Goal: Information Seeking & Learning: Learn about a topic

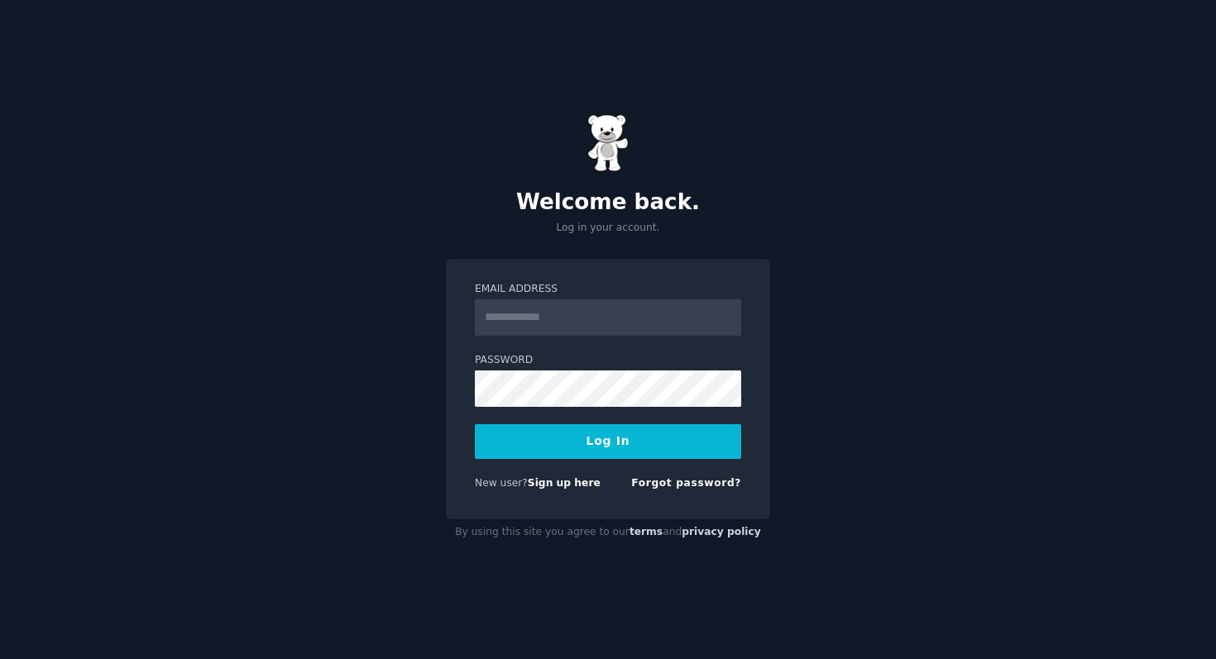
click at [475, 336] on nordpass-icon at bounding box center [475, 336] width 0 height 0
click at [0, 658] on nordpass-autofill-portal at bounding box center [0, 659] width 0 height 0
type input "**********"
click at [585, 444] on button "Log In" at bounding box center [608, 441] width 266 height 35
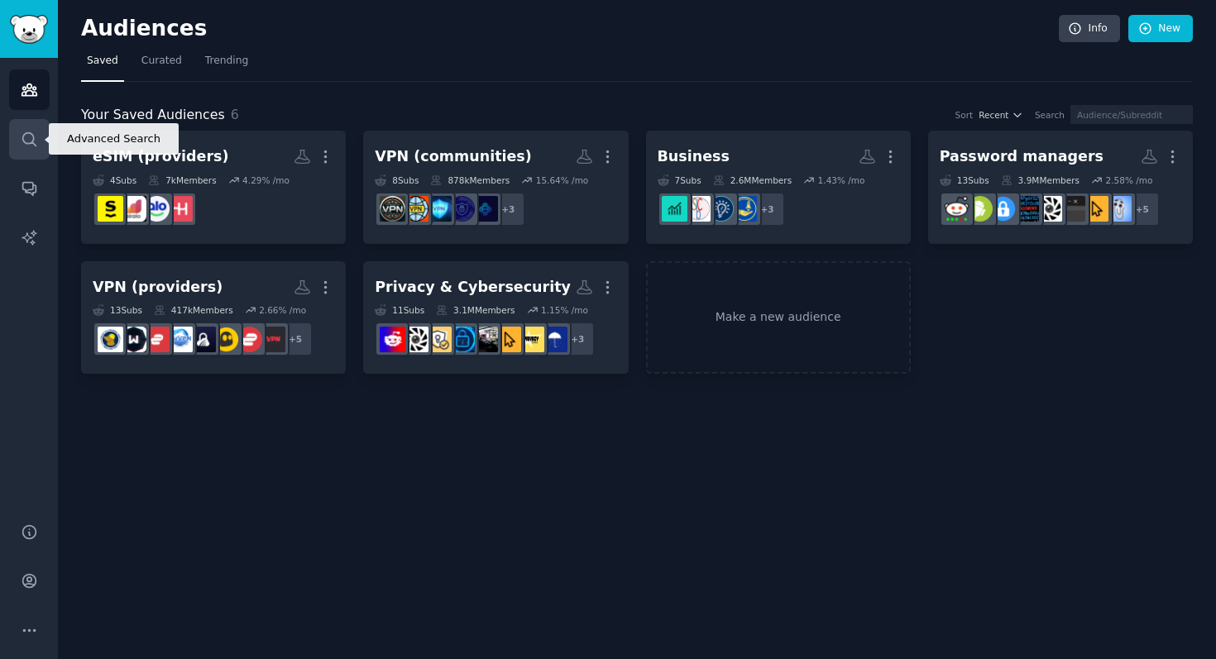
click at [31, 141] on icon "Sidebar" at bounding box center [29, 139] width 17 height 17
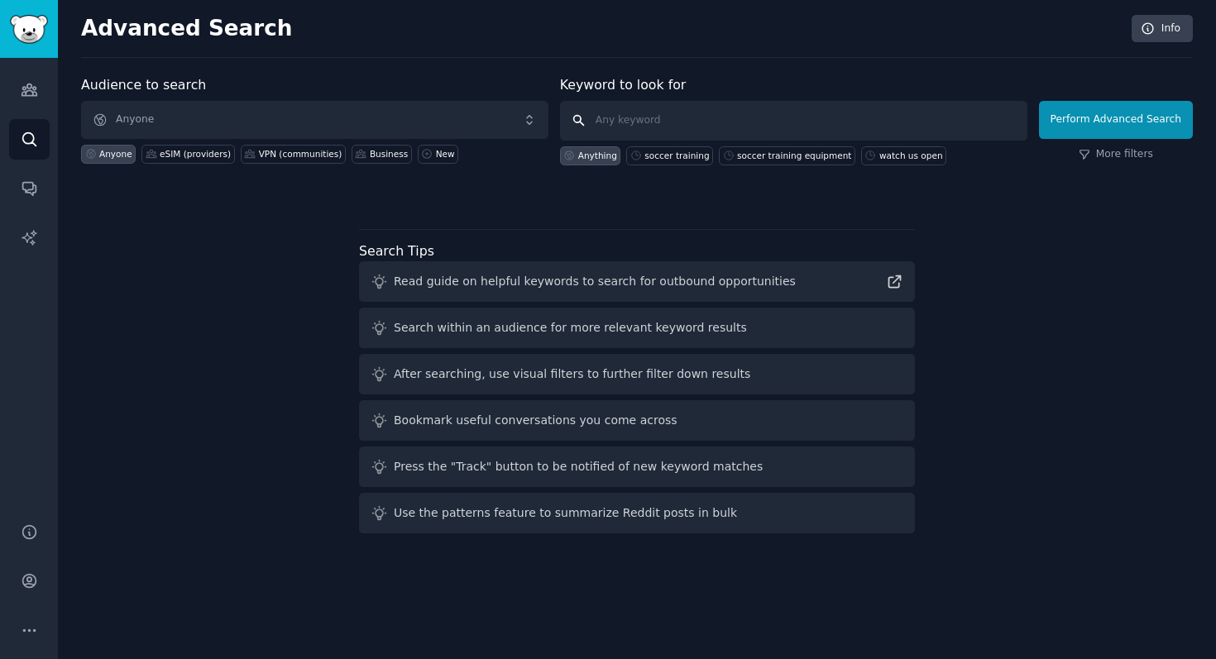
click at [650, 120] on input "text" at bounding box center [793, 121] width 467 height 40
type input "nordvpn"
click button "Perform Advanced Search" at bounding box center [1116, 120] width 154 height 38
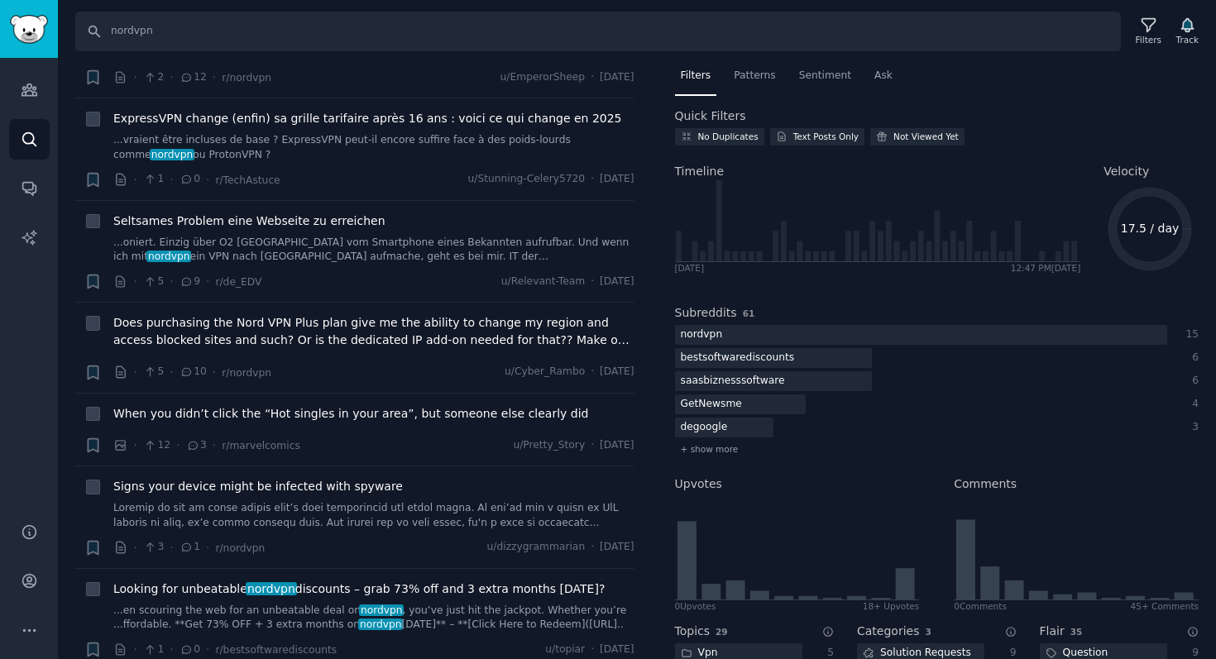
scroll to position [1060, 0]
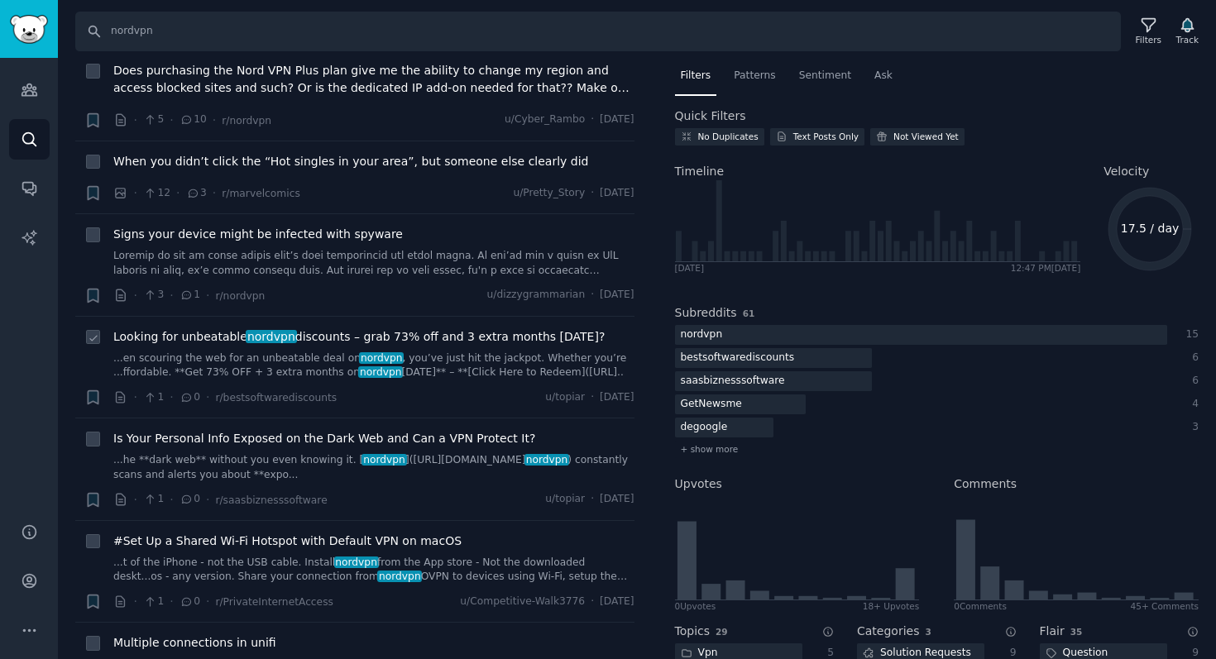
click at [507, 354] on link "...en scouring the web for an unbeatable deal on nordvpn , you’ve just hit the …" at bounding box center [373, 366] width 521 height 29
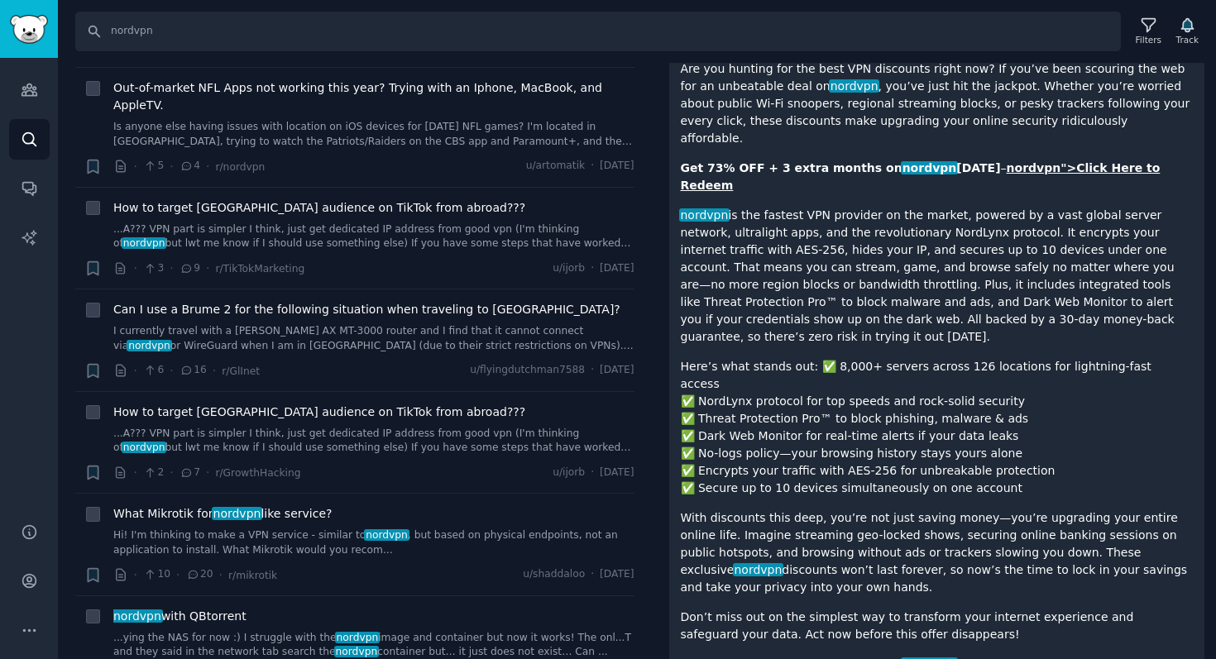
scroll to position [2482, 0]
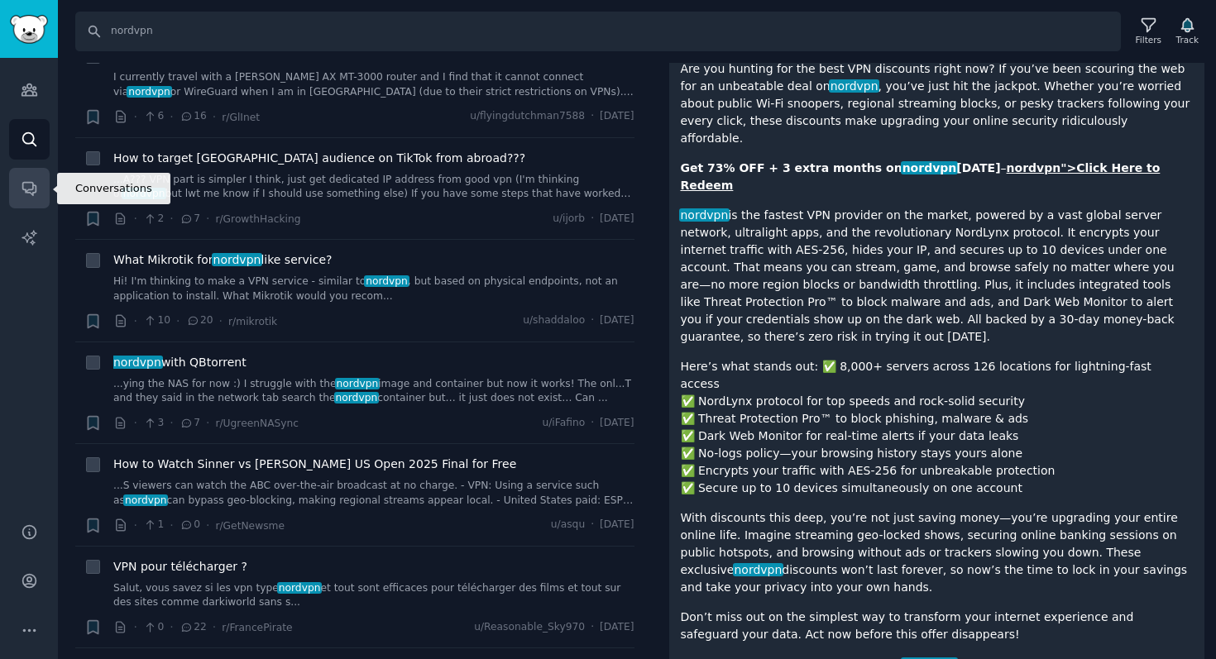
click at [32, 191] on icon "Sidebar" at bounding box center [29, 188] width 17 height 17
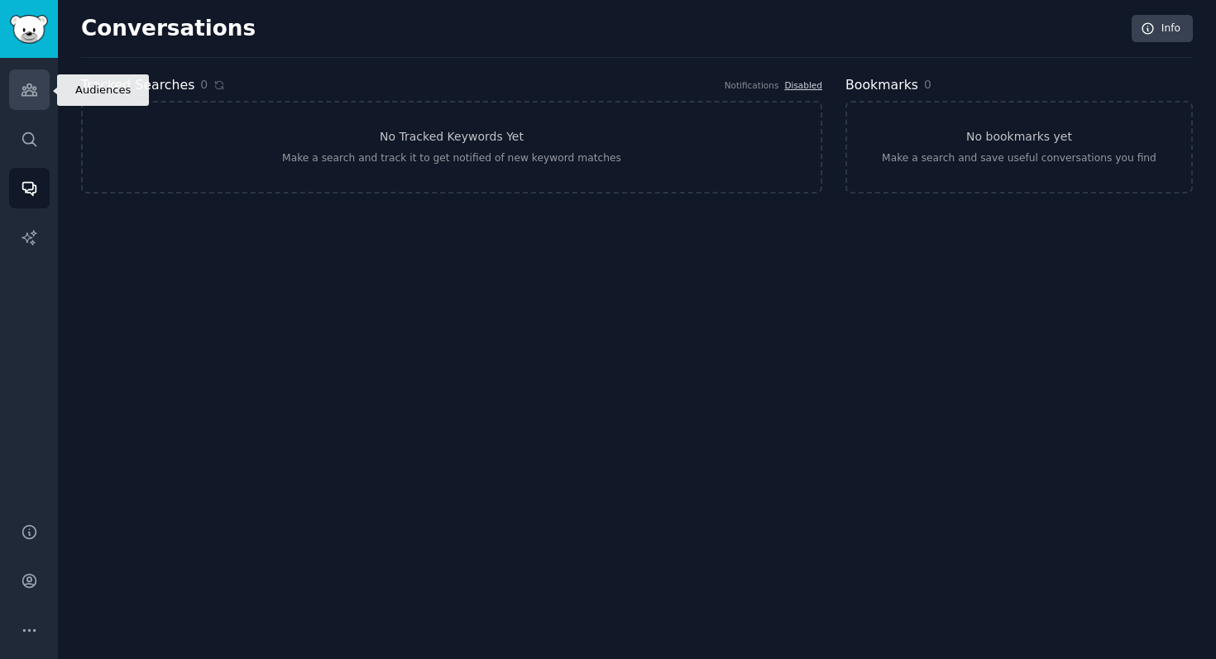
click at [24, 97] on icon "Sidebar" at bounding box center [29, 89] width 17 height 17
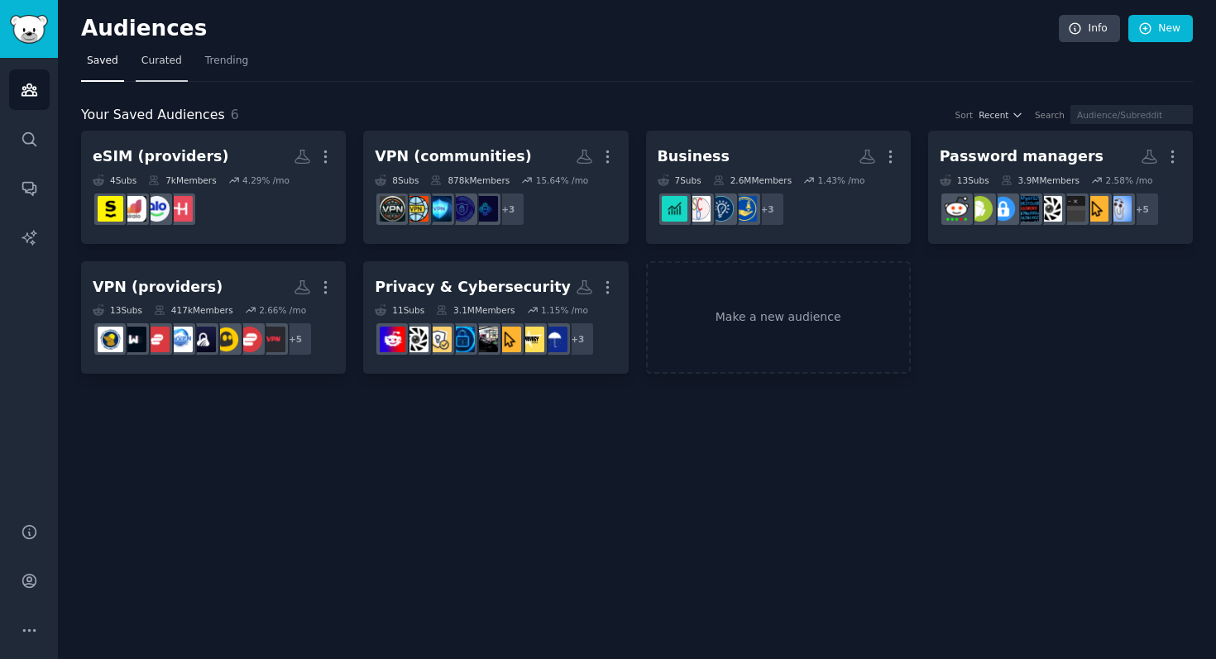
click at [140, 77] on link "Curated" at bounding box center [162, 65] width 52 height 34
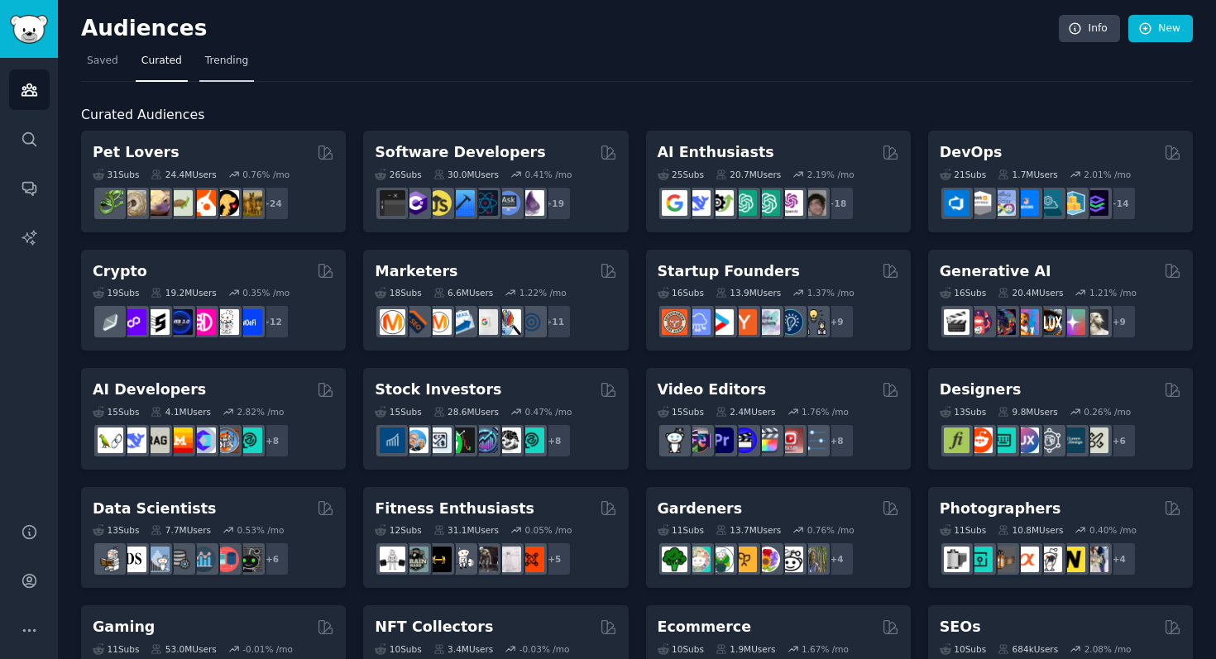
click at [213, 72] on link "Trending" at bounding box center [226, 65] width 55 height 34
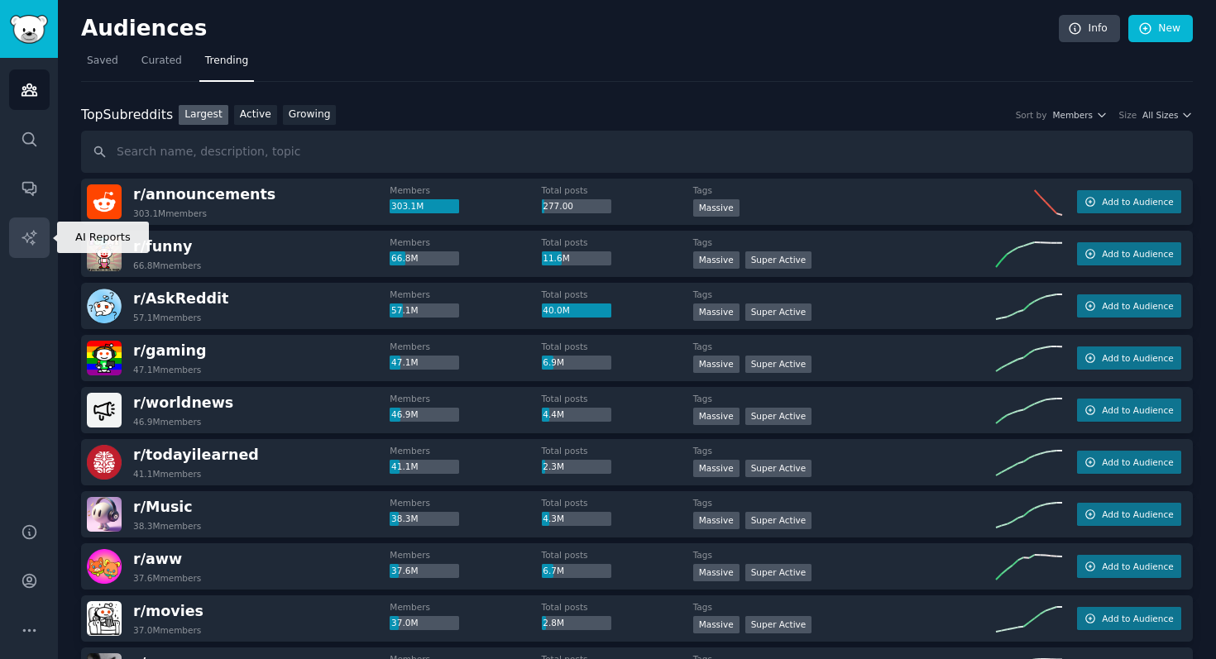
click at [36, 242] on icon "Sidebar" at bounding box center [29, 237] width 17 height 17
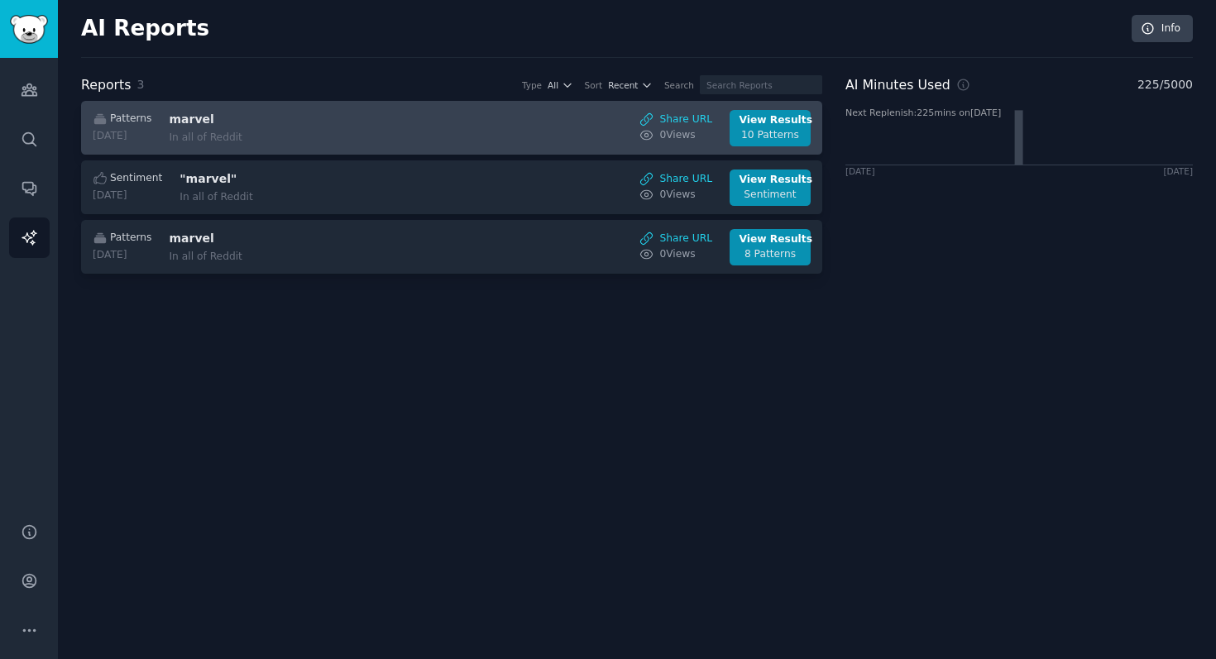
click at [236, 129] on div "marvel In all of Reddit" at bounding box center [308, 128] width 278 height 35
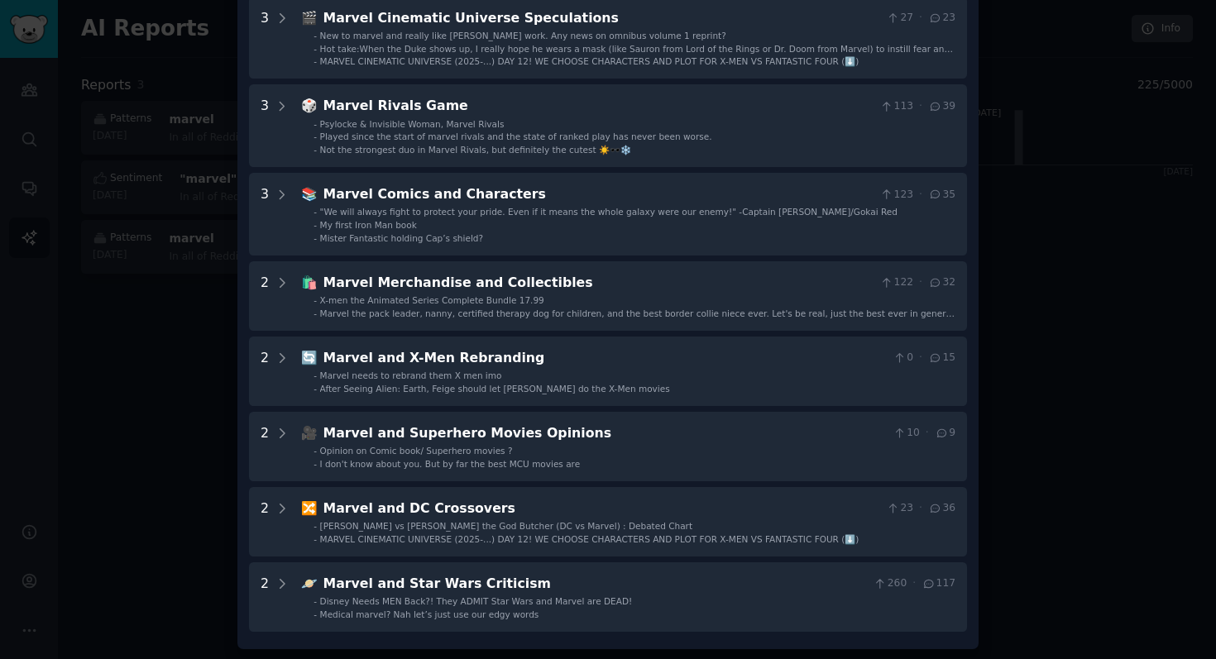
scroll to position [292, 0]
click at [214, 360] on div at bounding box center [608, 329] width 1216 height 659
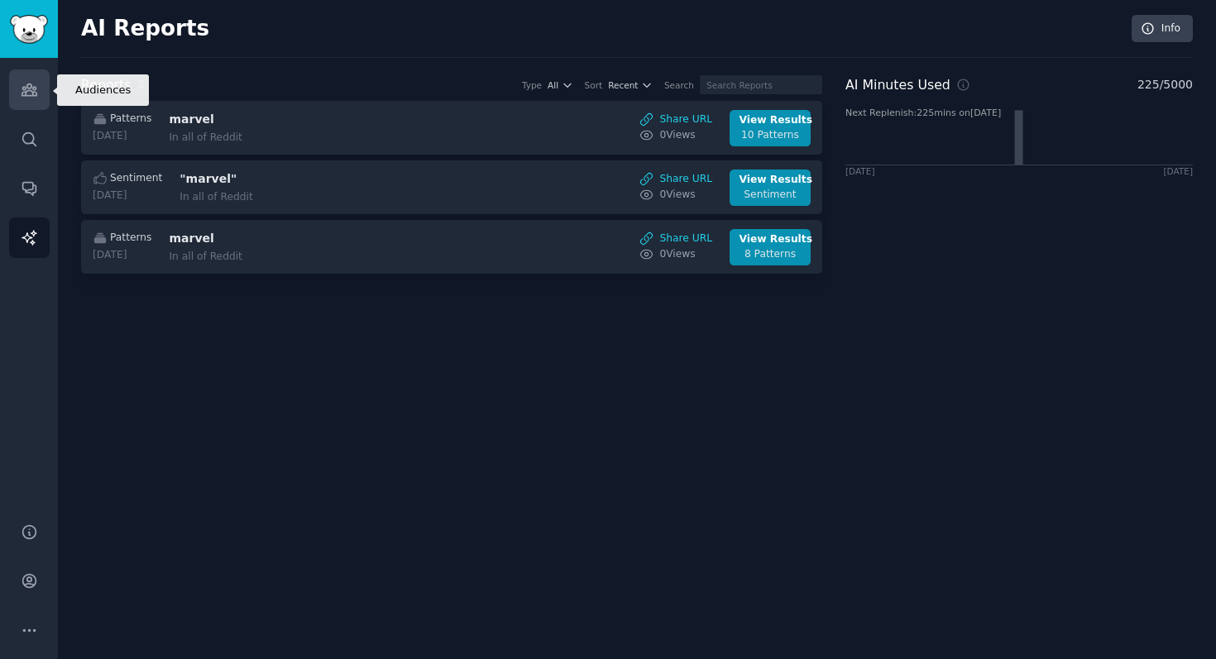
click at [28, 105] on link "Audiences" at bounding box center [29, 89] width 41 height 41
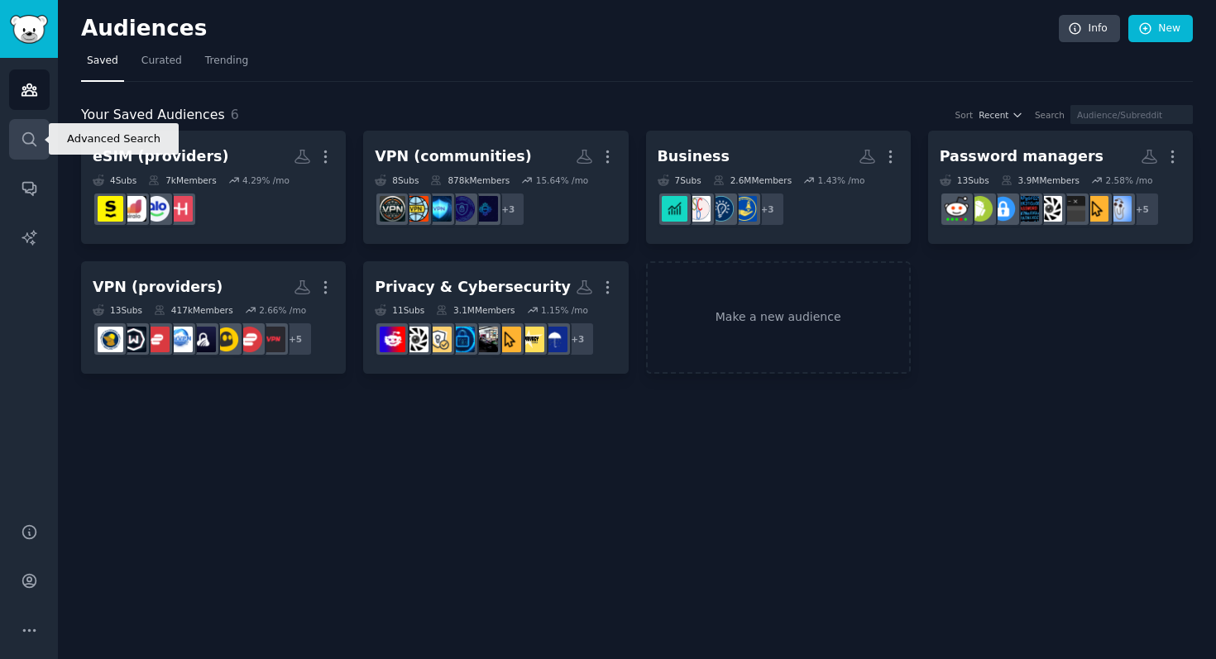
click at [35, 137] on icon "Sidebar" at bounding box center [29, 139] width 17 height 17
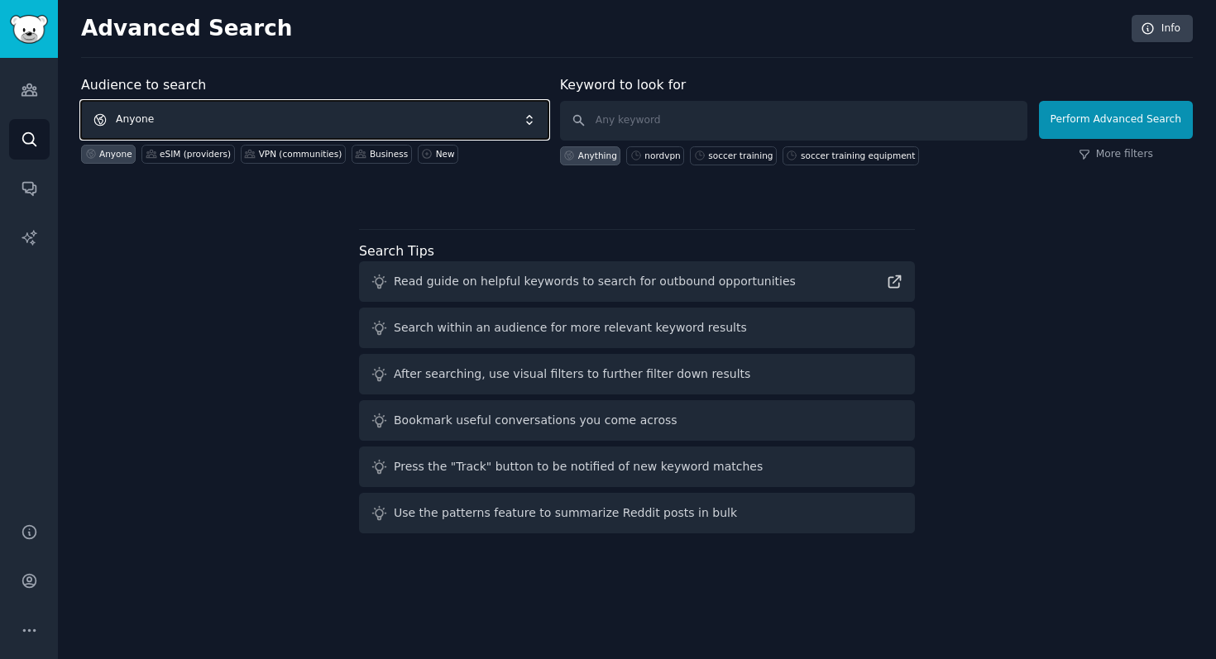
click at [467, 118] on span "Anyone" at bounding box center [314, 120] width 467 height 38
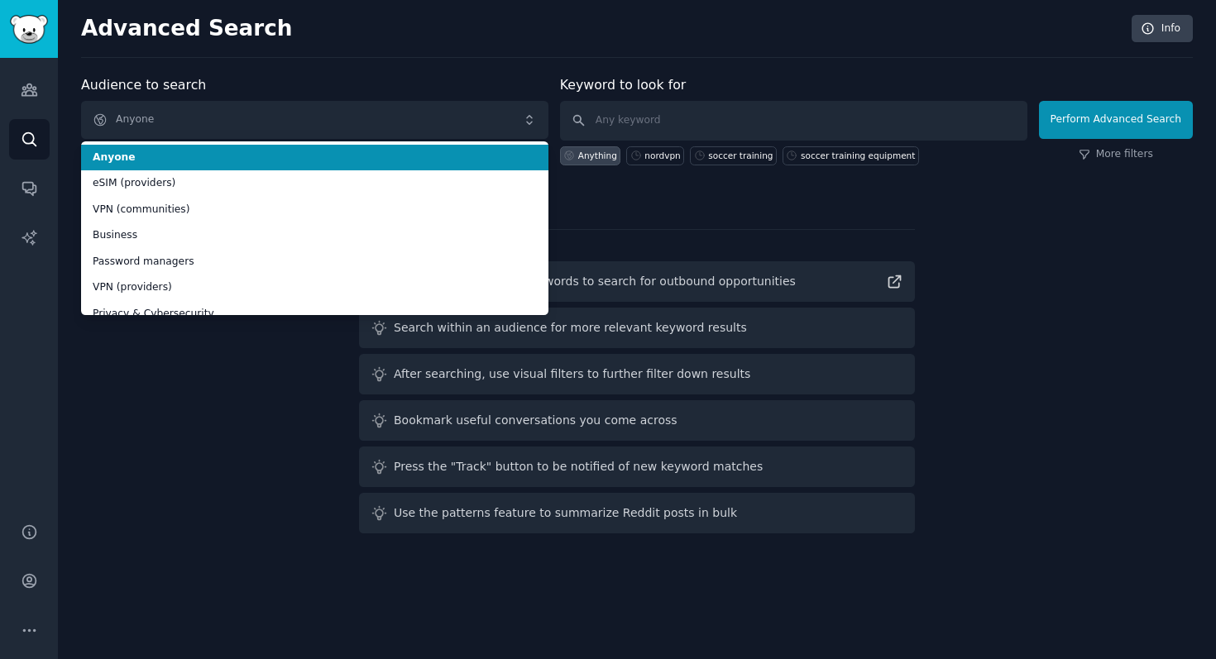
click at [453, 53] on div "Advanced Search Info" at bounding box center [637, 36] width 1112 height 43
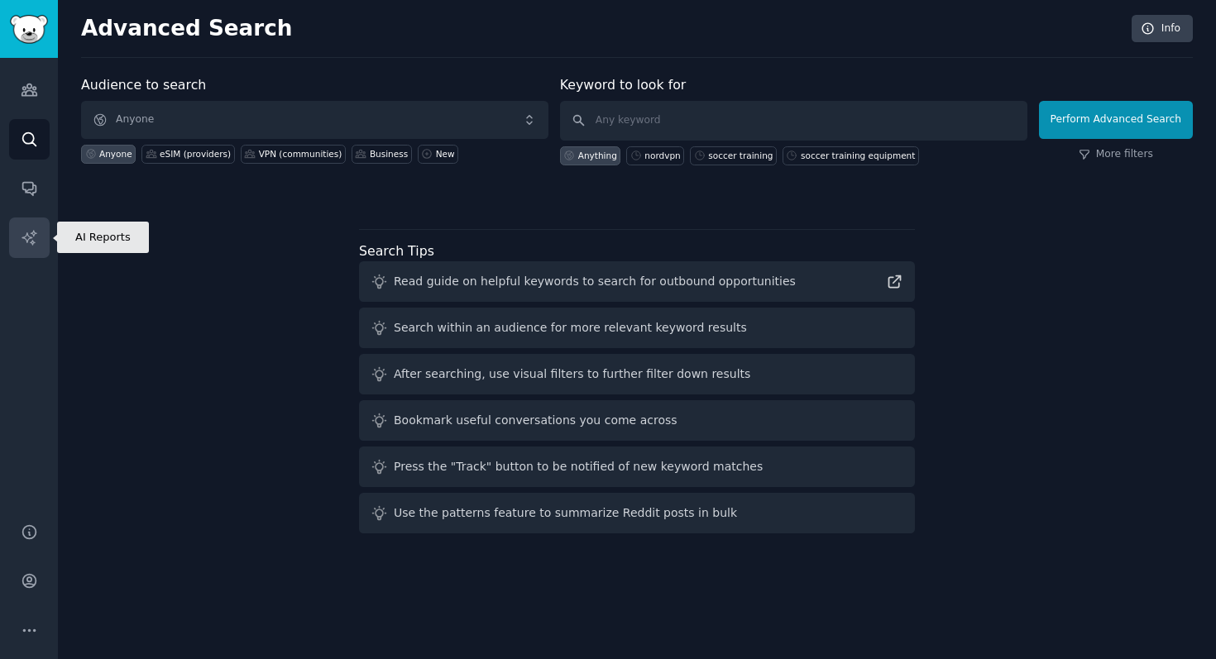
click at [21, 232] on icon "Sidebar" at bounding box center [29, 237] width 17 height 17
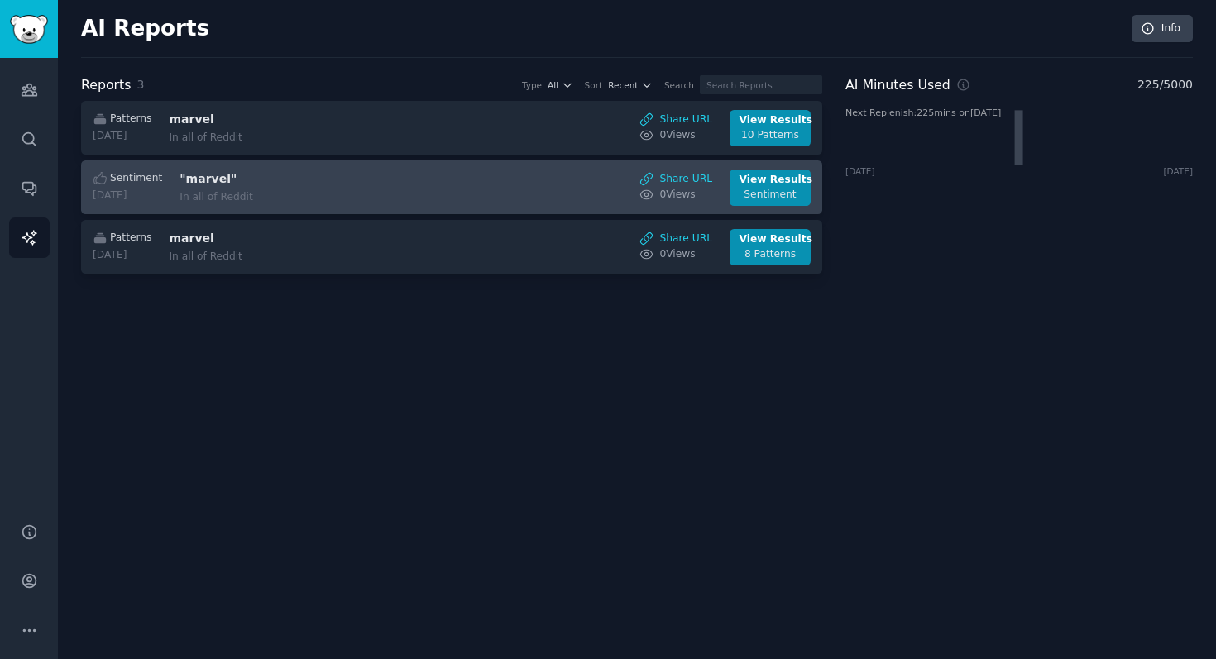
click at [272, 191] on div "In all of Reddit" at bounding box center [319, 197] width 278 height 15
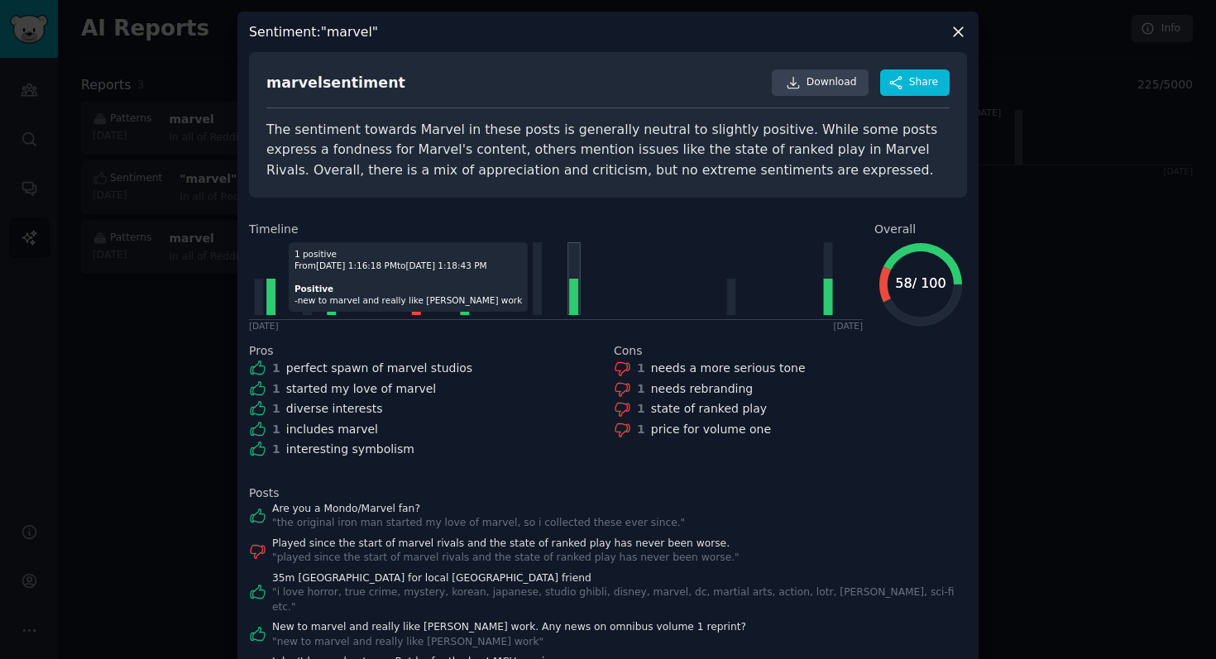
click at [576, 302] on icon at bounding box center [573, 297] width 9 height 36
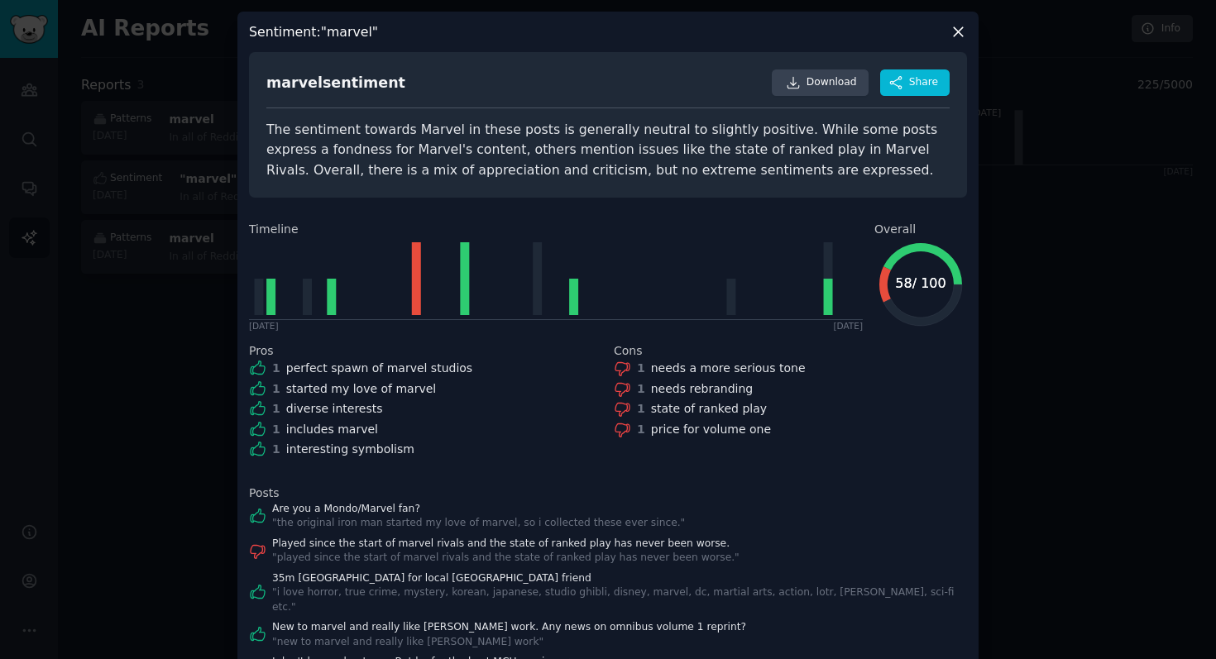
click at [955, 39] on icon at bounding box center [958, 31] width 17 height 17
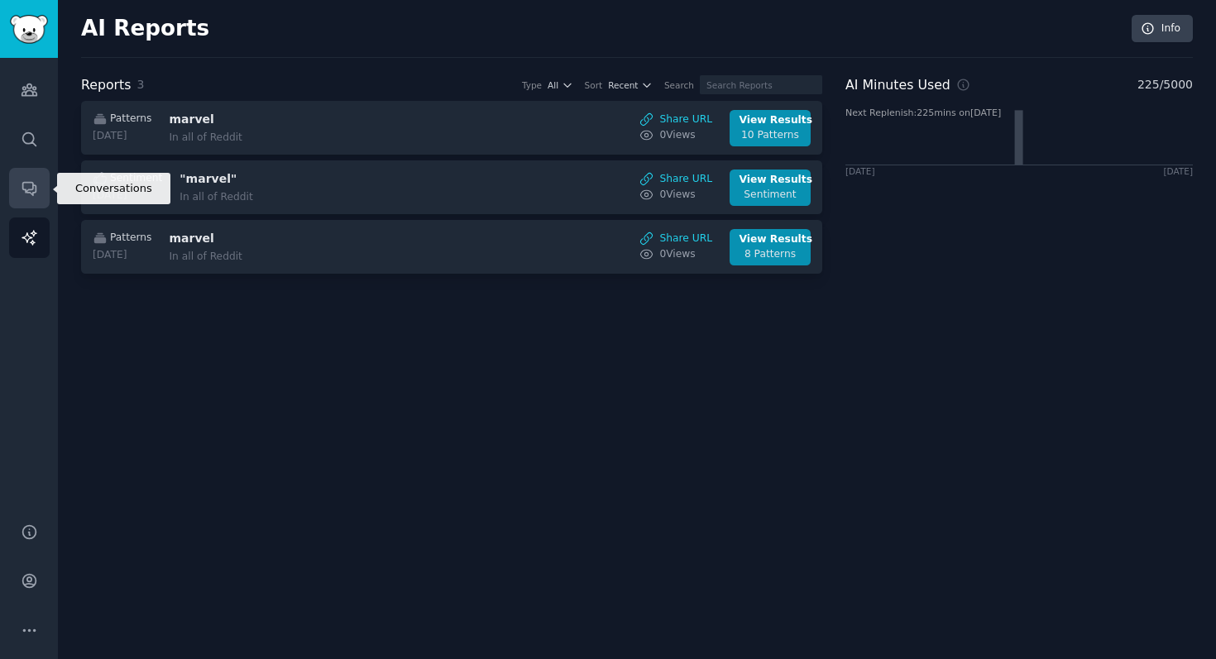
click at [15, 178] on link "Conversations" at bounding box center [29, 188] width 41 height 41
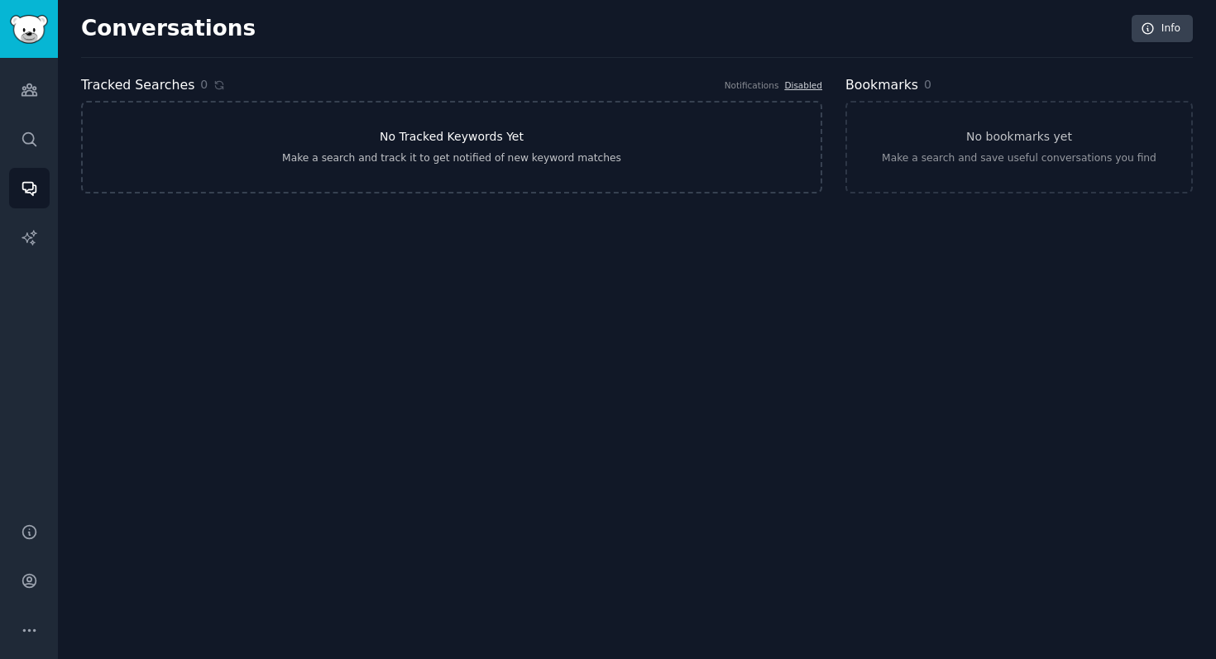
click at [385, 137] on h3 "No Tracked Keywords Yet" at bounding box center [452, 136] width 144 height 17
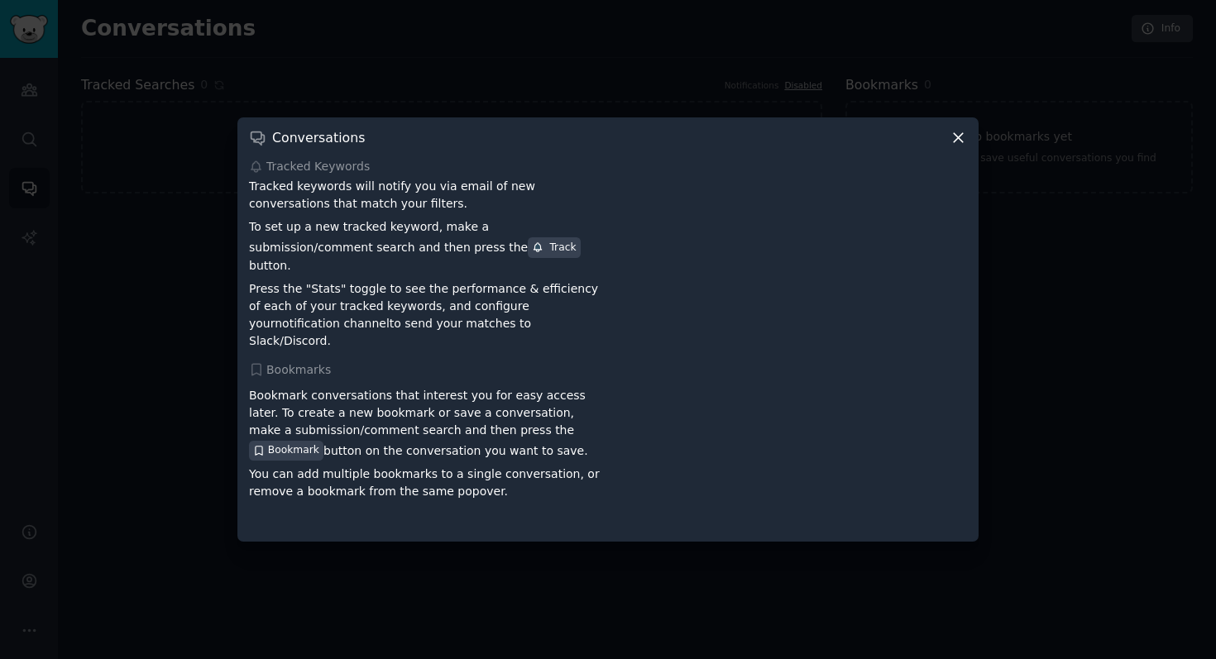
click at [499, 24] on div at bounding box center [608, 329] width 1216 height 659
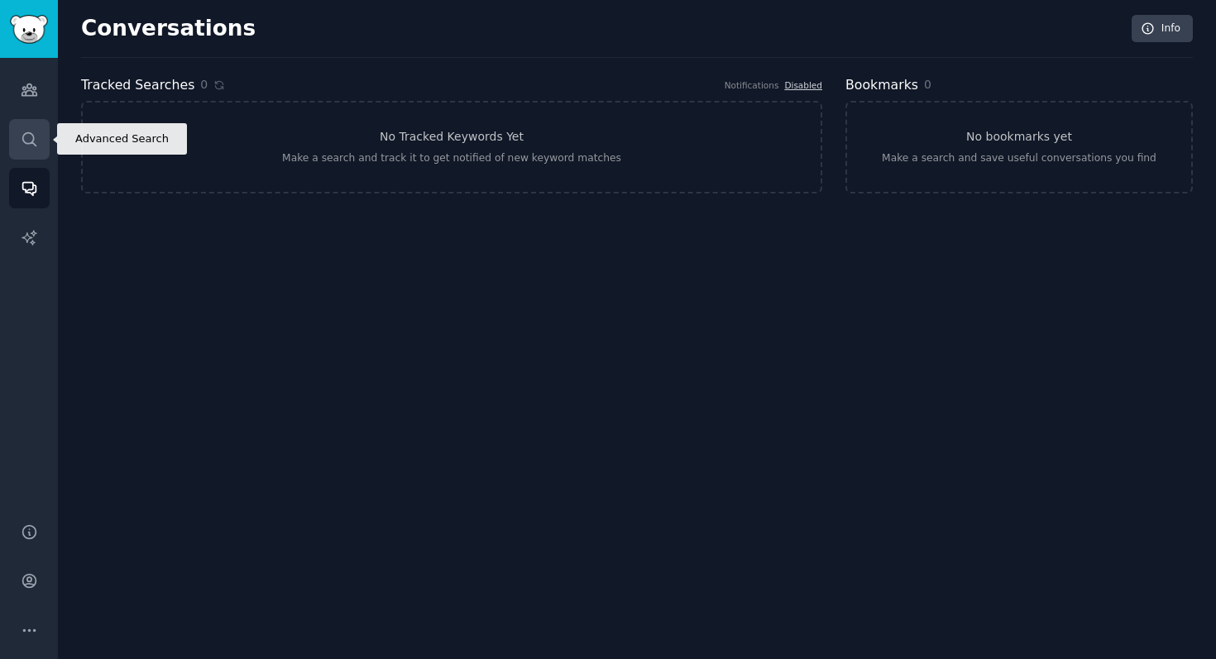
click at [32, 122] on link "Search" at bounding box center [29, 139] width 41 height 41
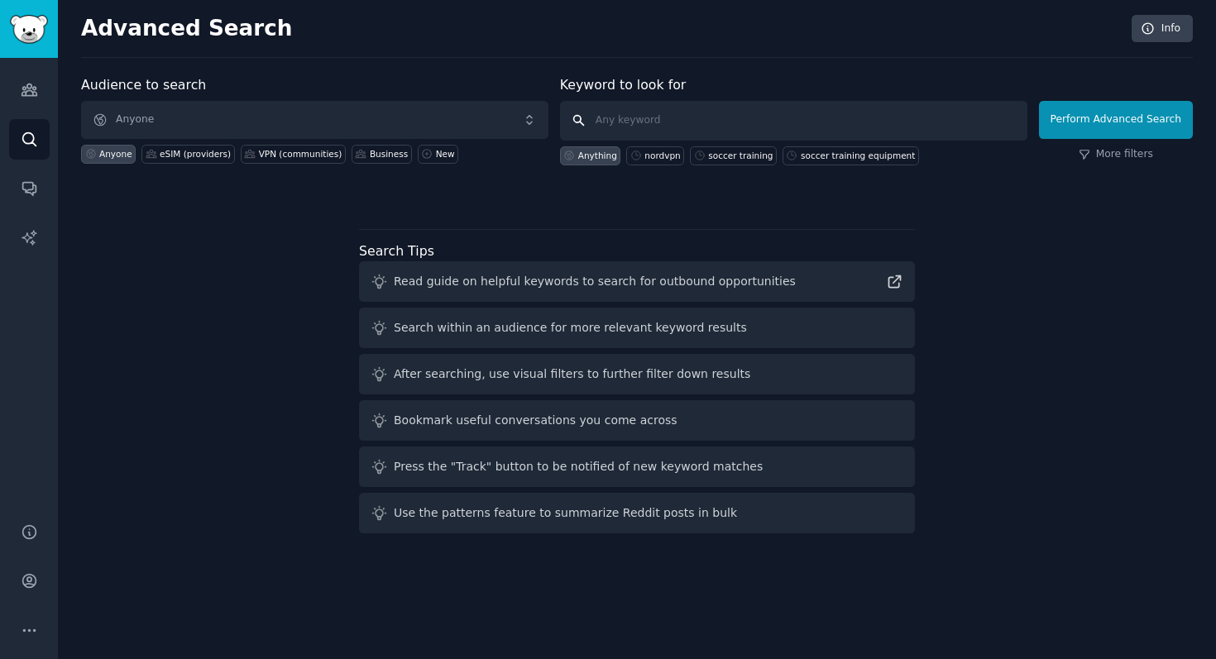
click at [608, 122] on input "text" at bounding box center [793, 121] width 467 height 40
type input "nordvpn"
click button "Perform Advanced Search" at bounding box center [1116, 120] width 154 height 38
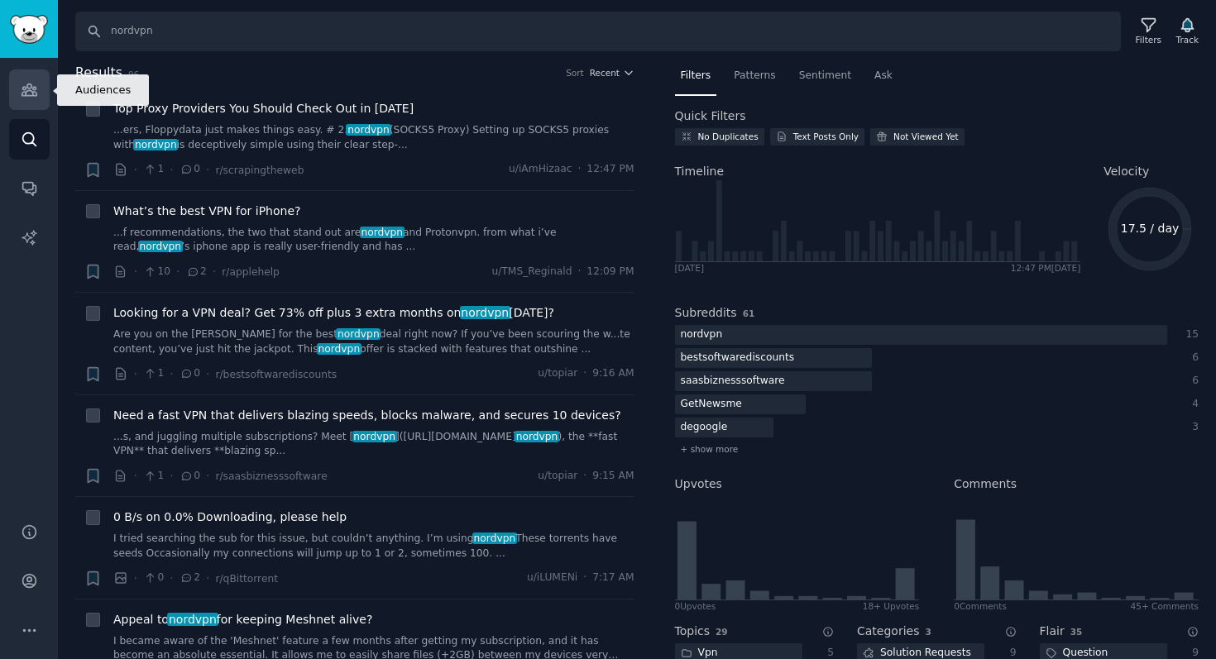
click at [24, 100] on link "Audiences" at bounding box center [29, 89] width 41 height 41
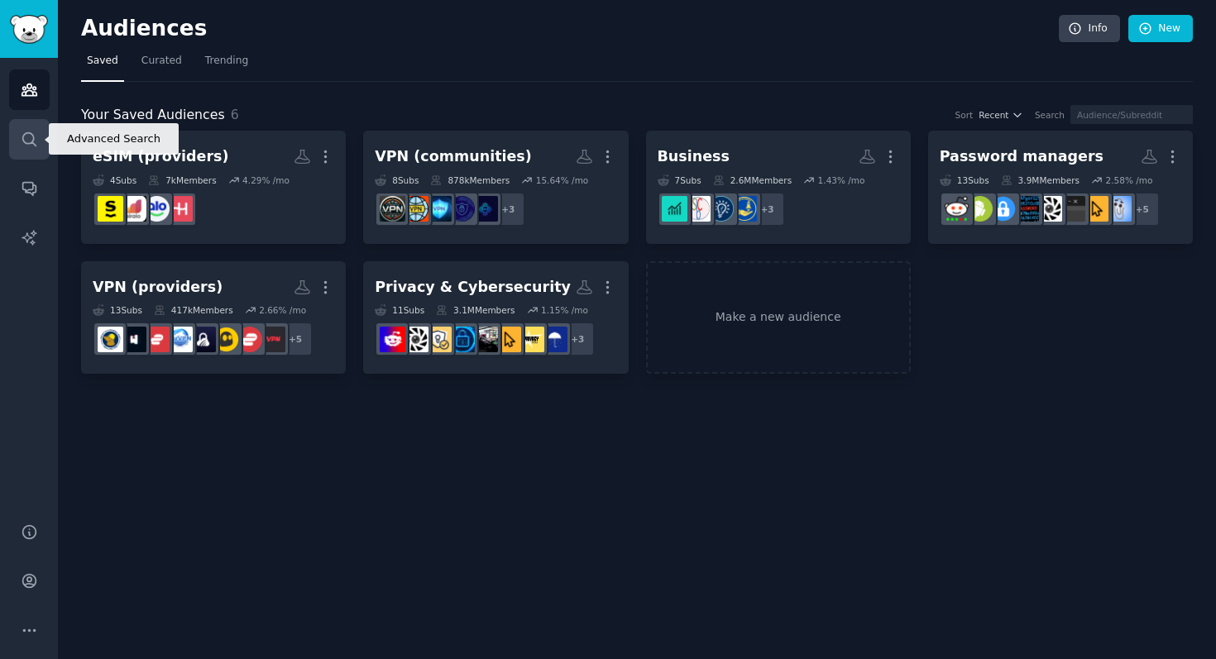
click at [29, 133] on icon "Sidebar" at bounding box center [29, 139] width 17 height 17
